Goal: Task Accomplishment & Management: Use online tool/utility

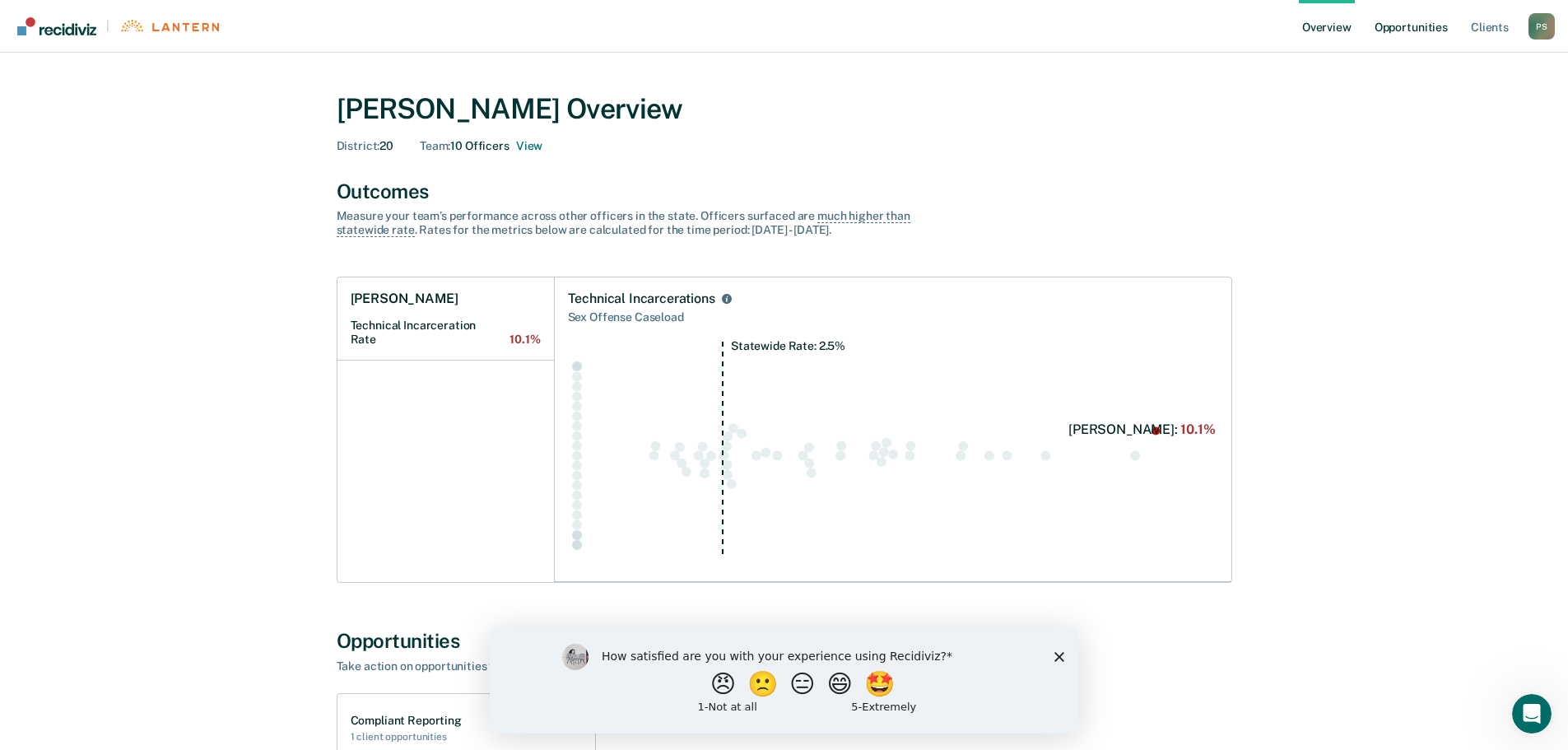
click at [1408, 30] on link "Opportunities" at bounding box center [1411, 26] width 80 height 53
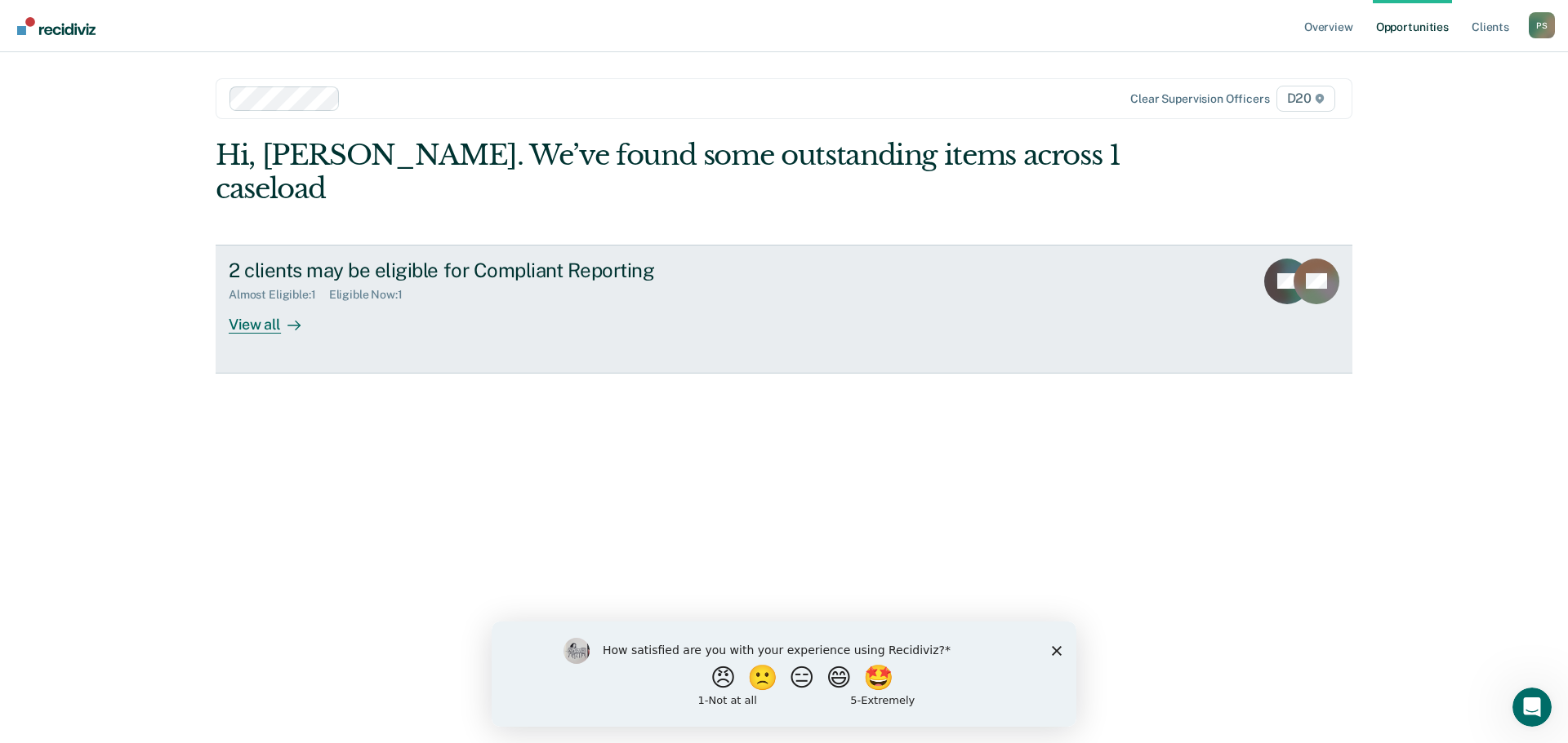
click at [264, 302] on div "View all" at bounding box center [274, 318] width 92 height 32
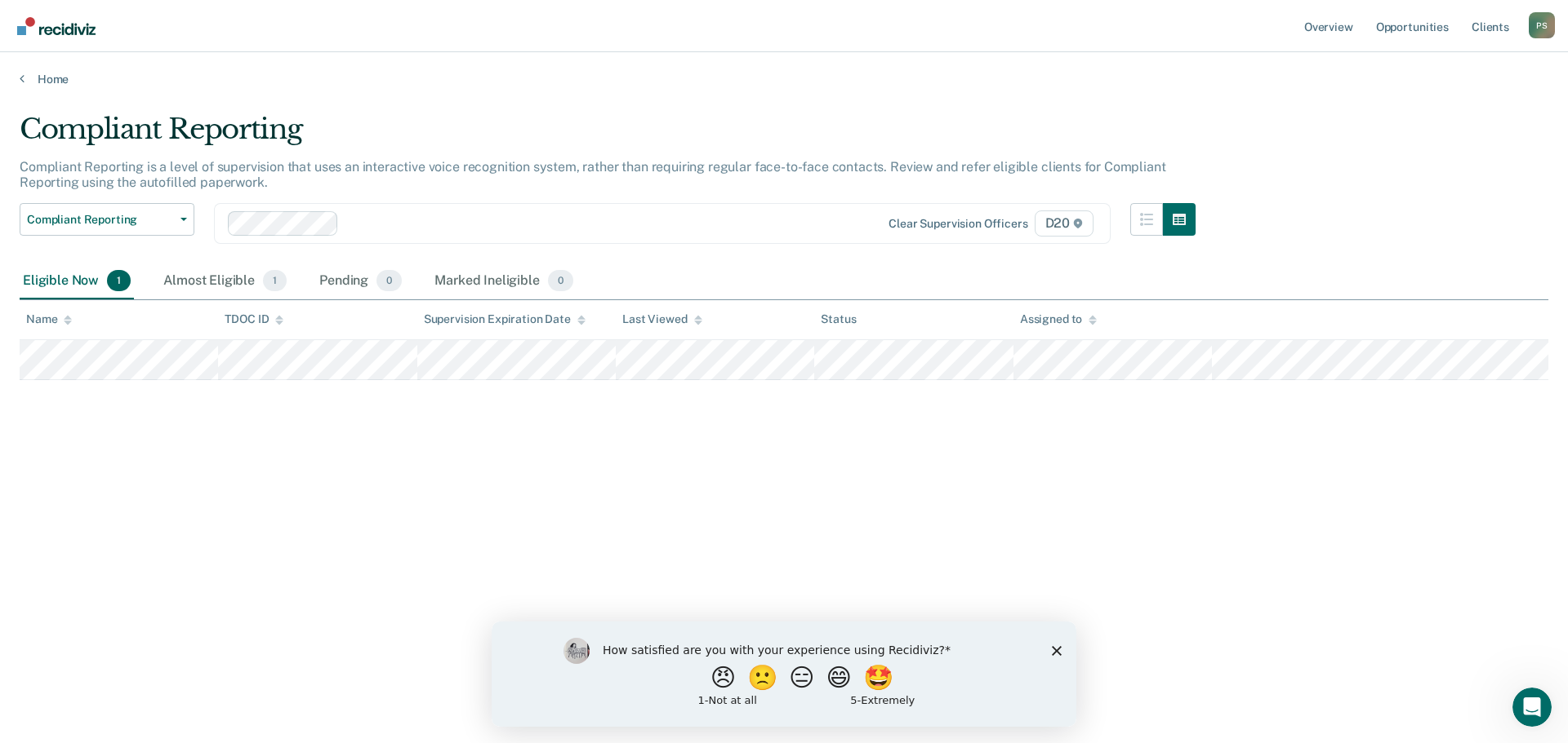
click at [495, 220] on div at bounding box center [589, 222] width 489 height 19
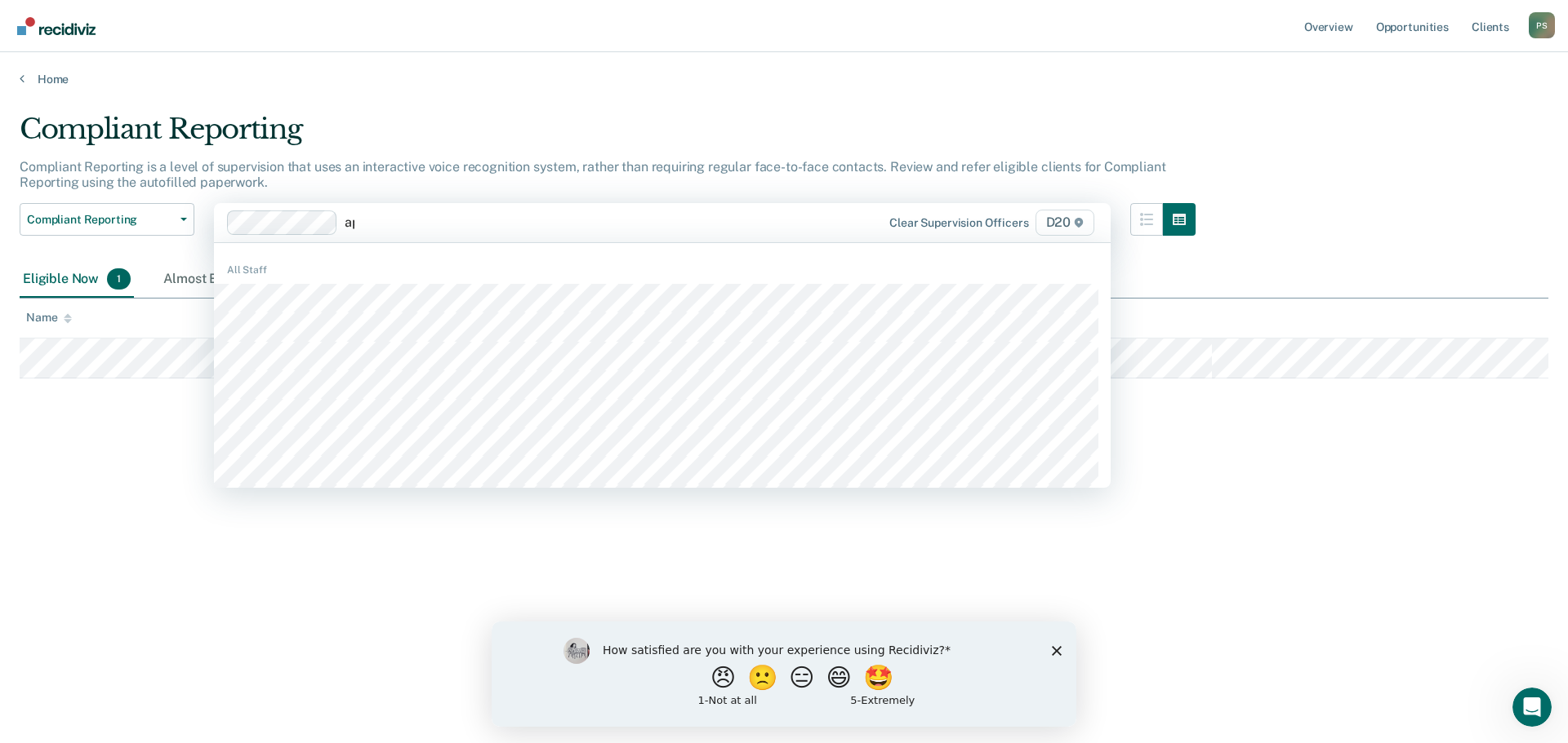
type input "apr"
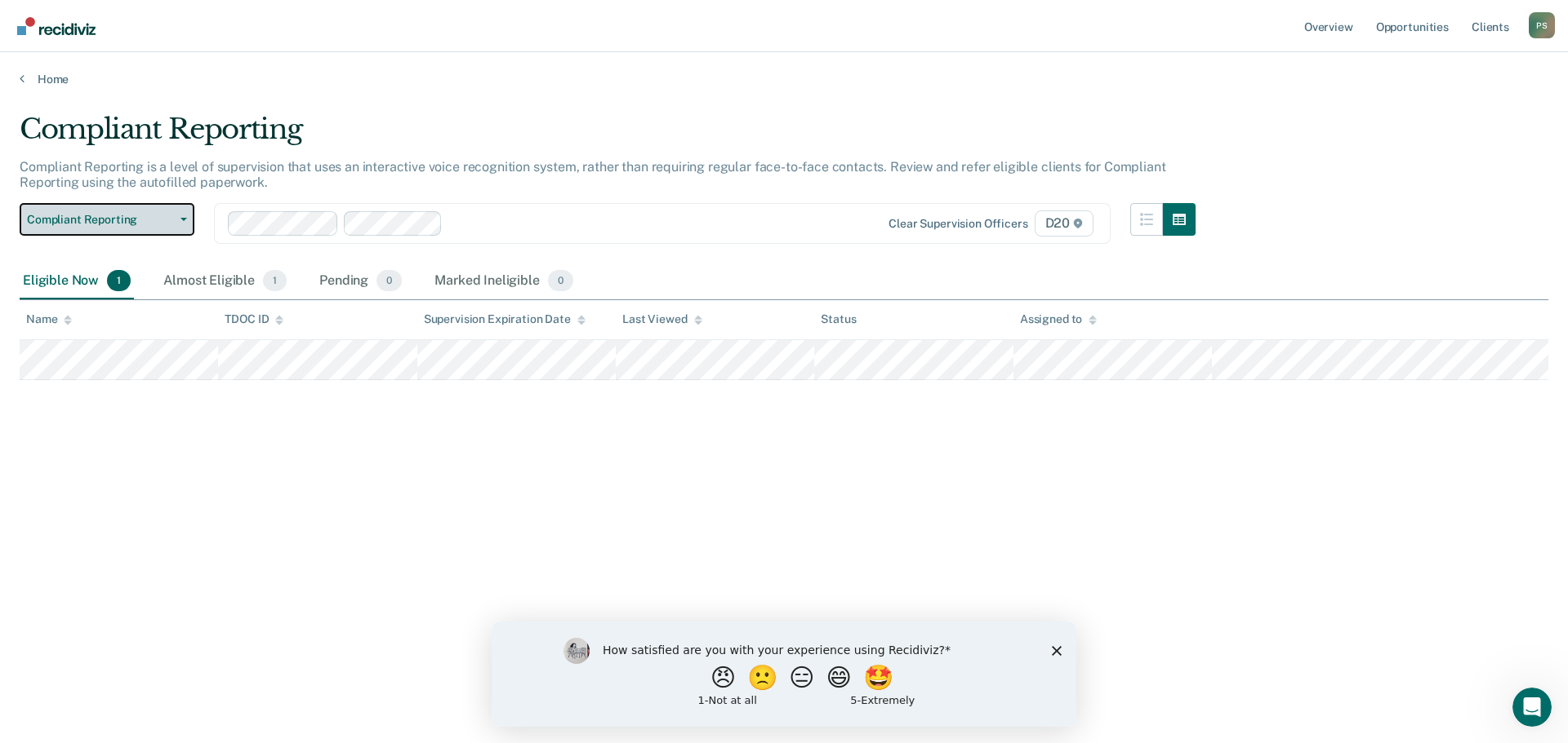
click at [185, 222] on button "Compliant Reporting" at bounding box center [107, 219] width 175 height 33
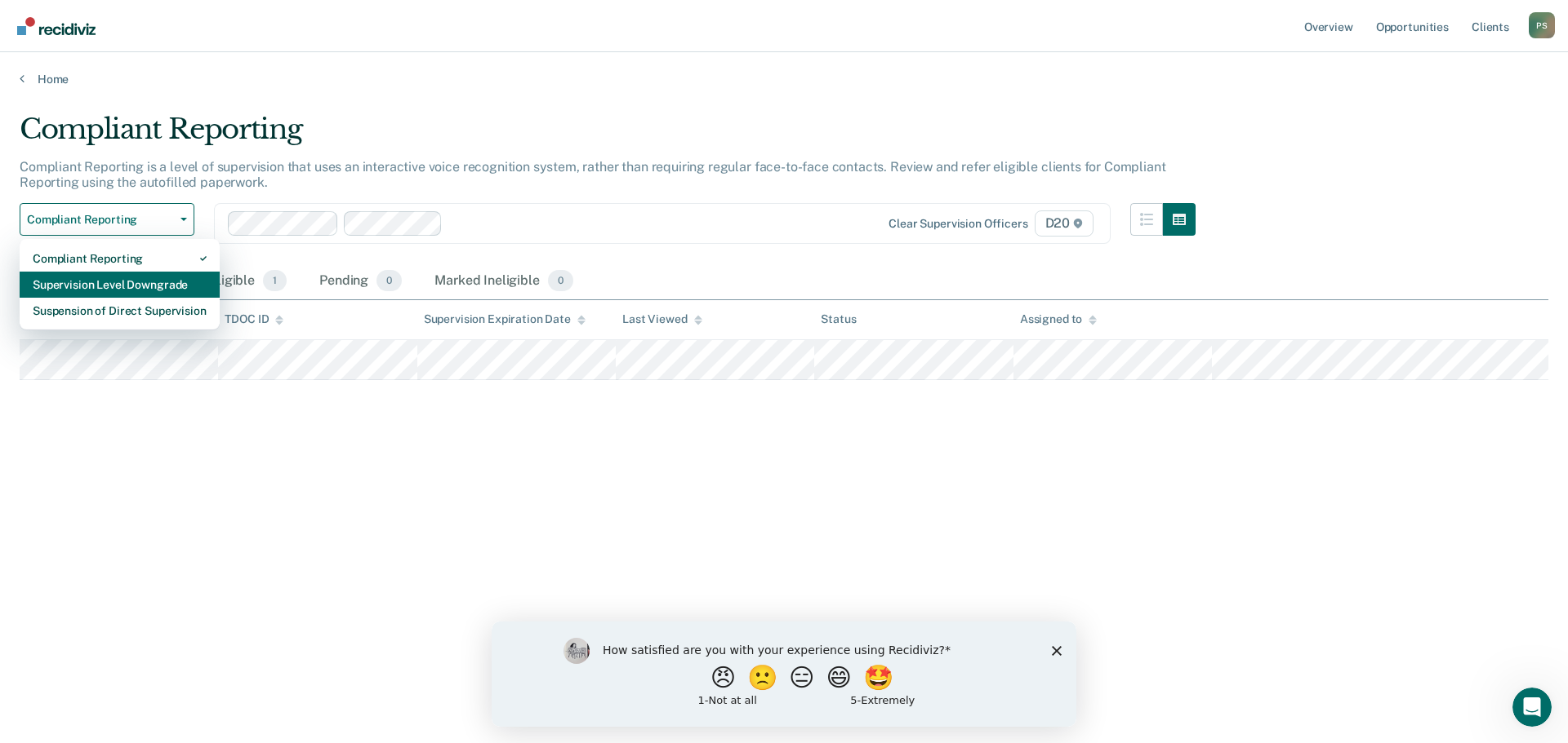
click at [162, 279] on div "Supervision Level Downgrade" at bounding box center [120, 285] width 174 height 26
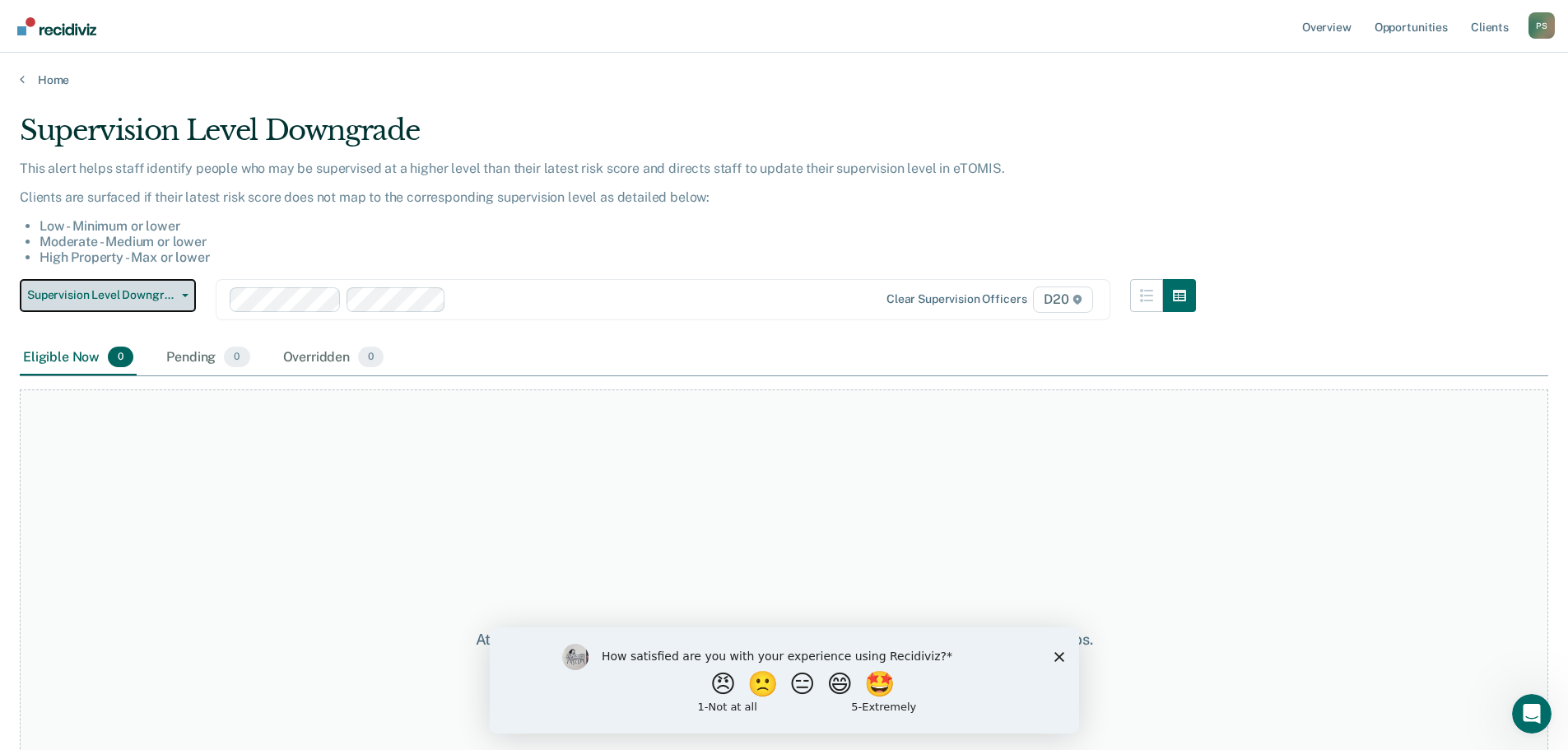
click at [186, 294] on icon "button" at bounding box center [185, 295] width 7 height 3
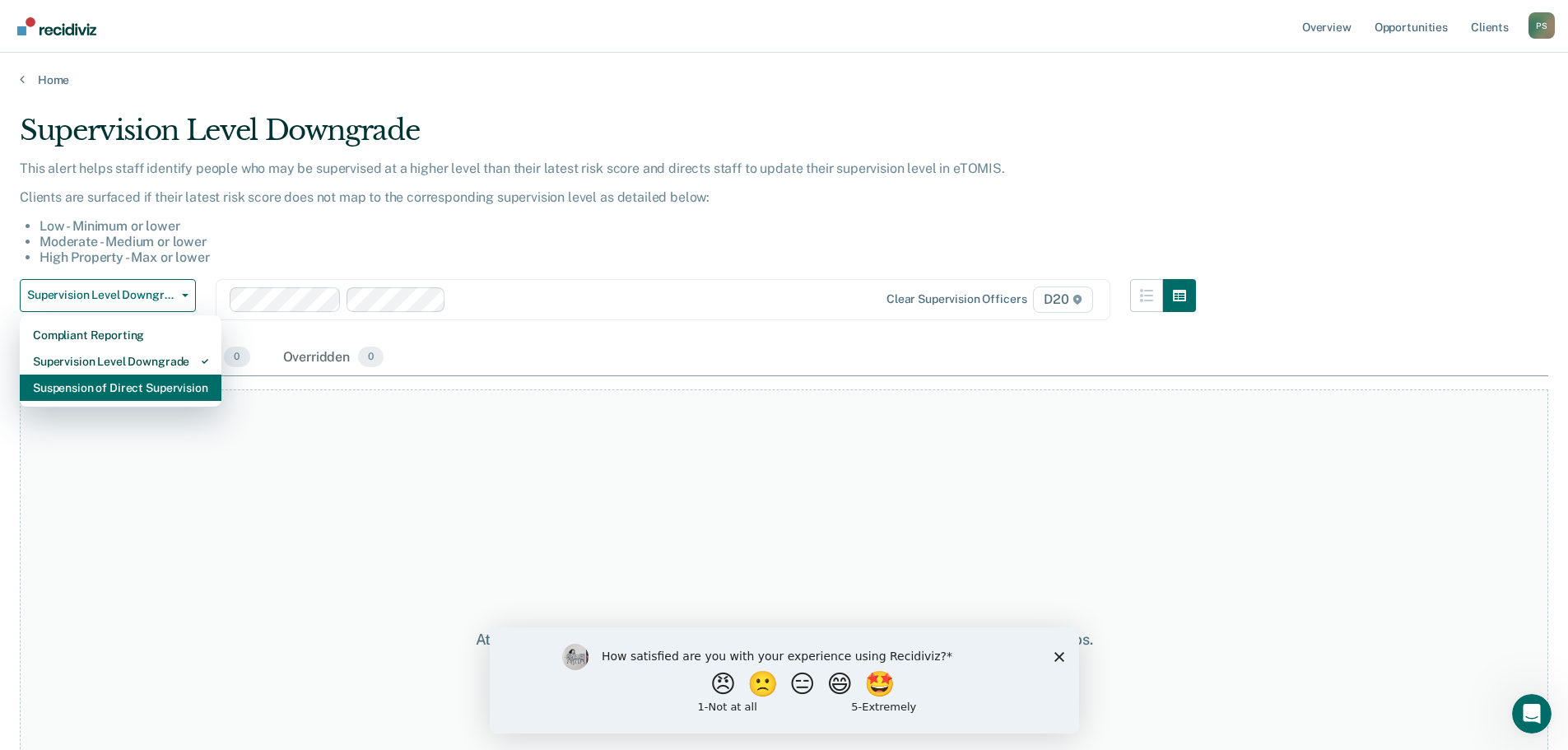
click at [176, 383] on div "Suspension of Direct Supervision" at bounding box center [121, 388] width 175 height 26
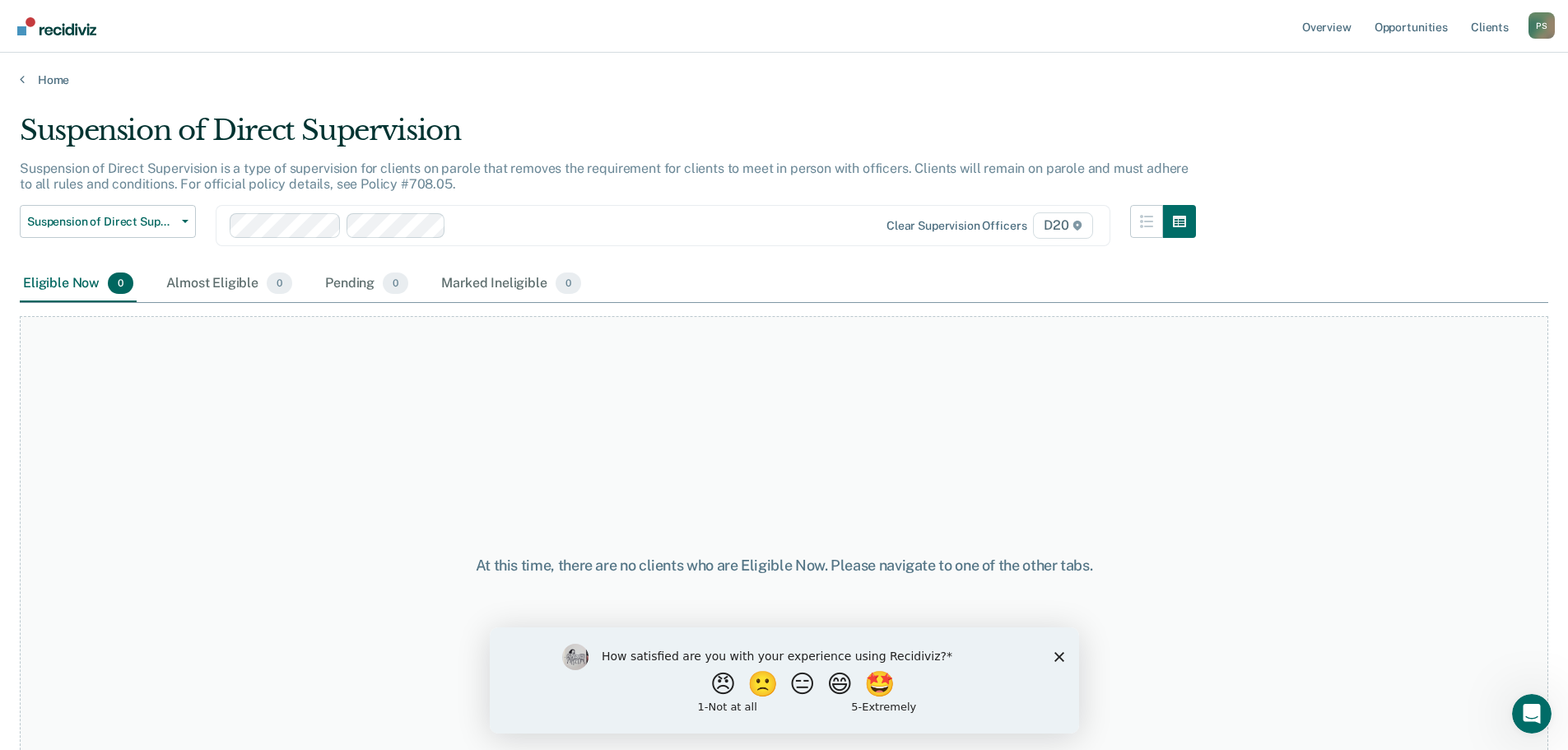
click at [1058, 656] on polygon "Close survey" at bounding box center [1059, 656] width 10 height 10
